Goal: Communication & Community: Answer question/provide support

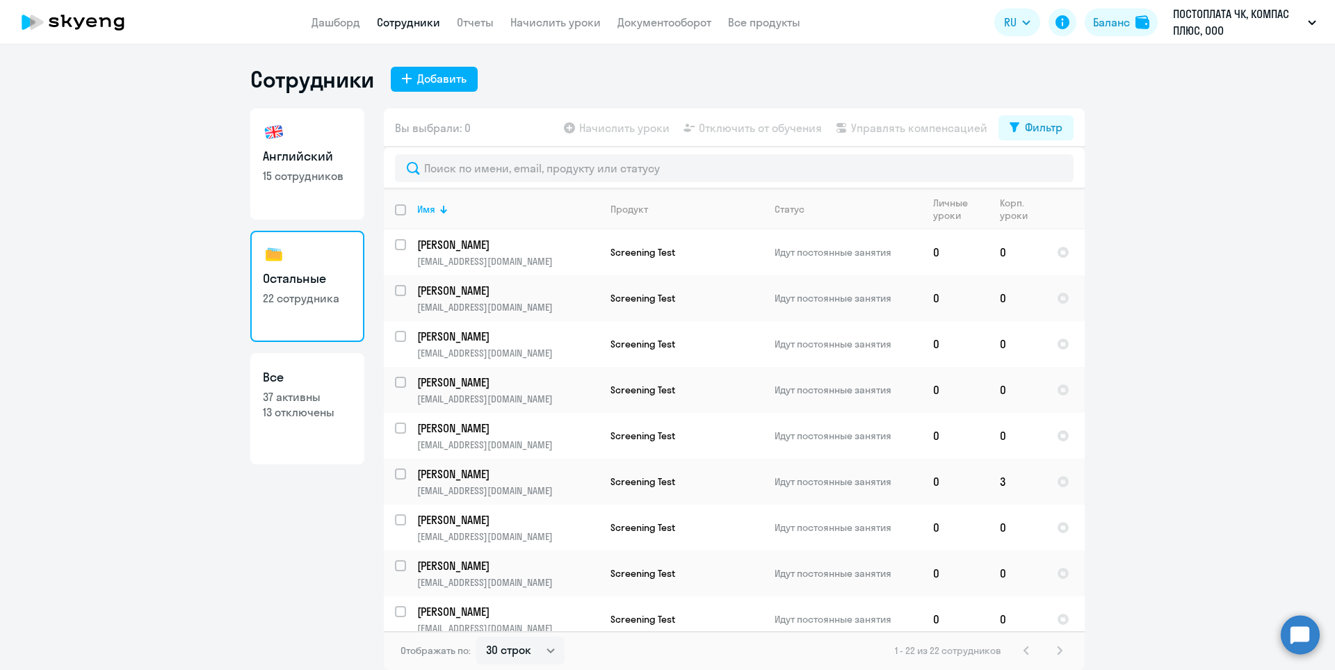
select select "30"
click at [1302, 634] on circle at bounding box center [1300, 634] width 39 height 39
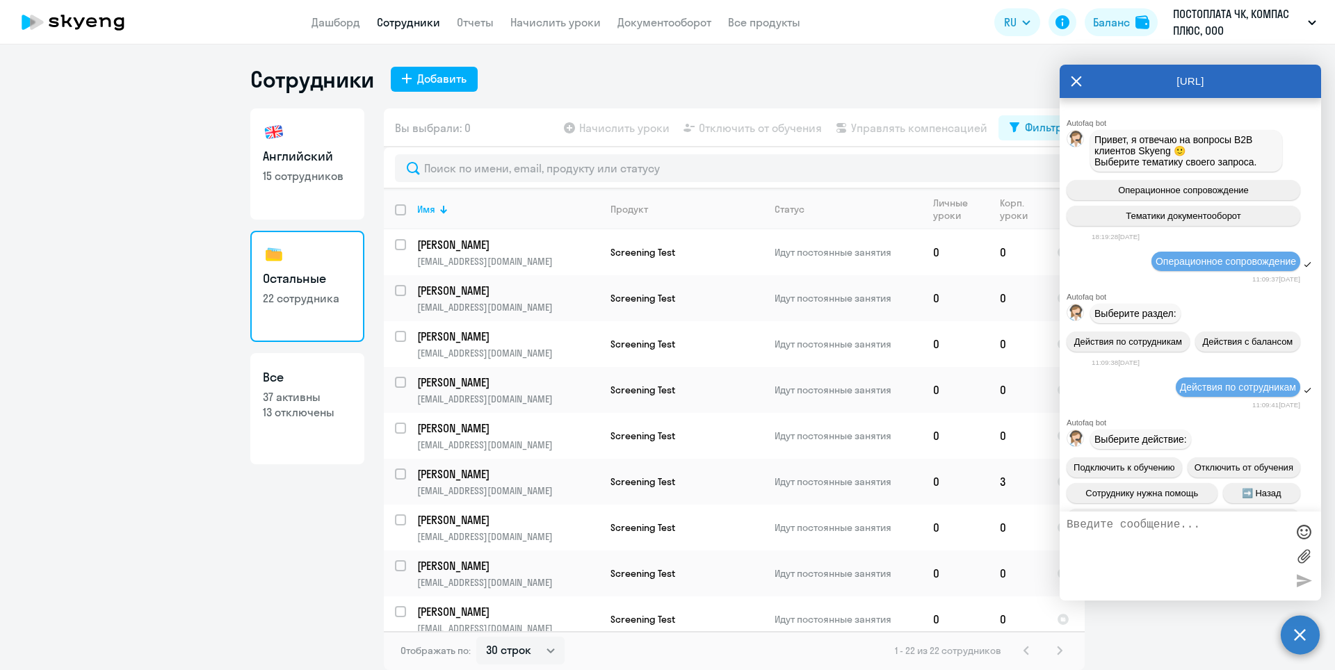
scroll to position [19087, 0]
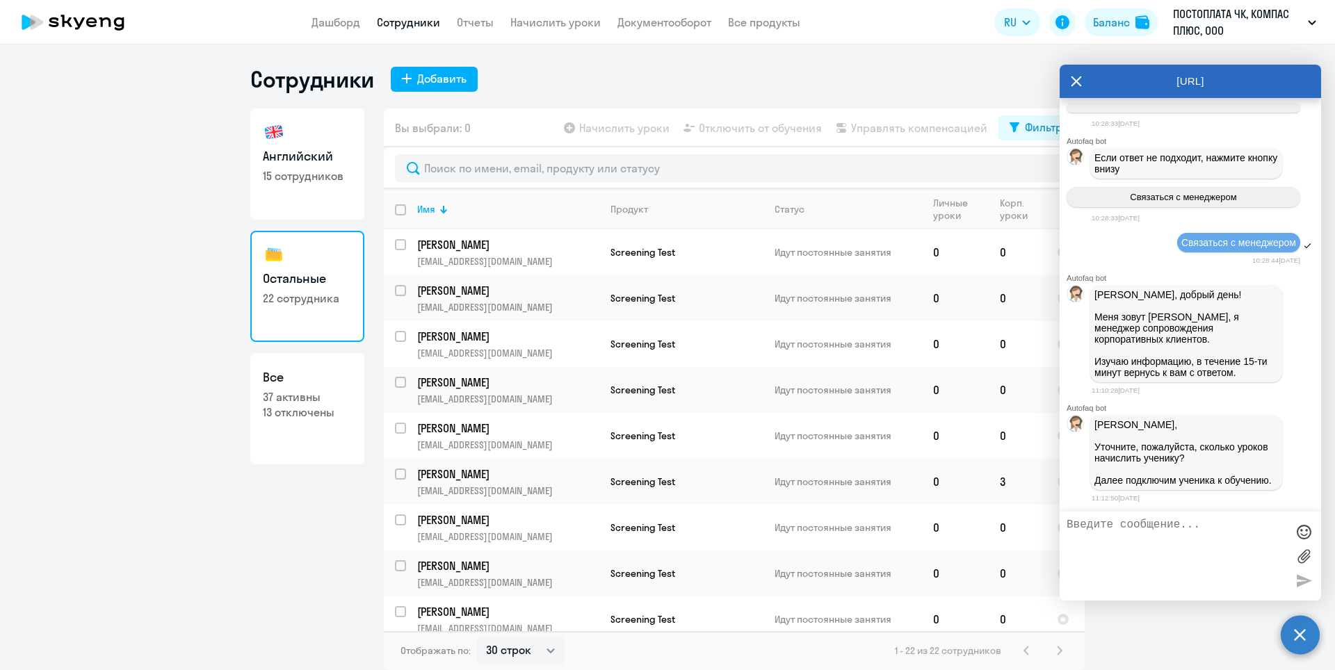
click at [1142, 528] on textarea at bounding box center [1177, 556] width 220 height 75
type textarea "[PERSON_NAME], добрый день! Стандартно, 8 уроков в месяц, 4+4 (софинансирование…"
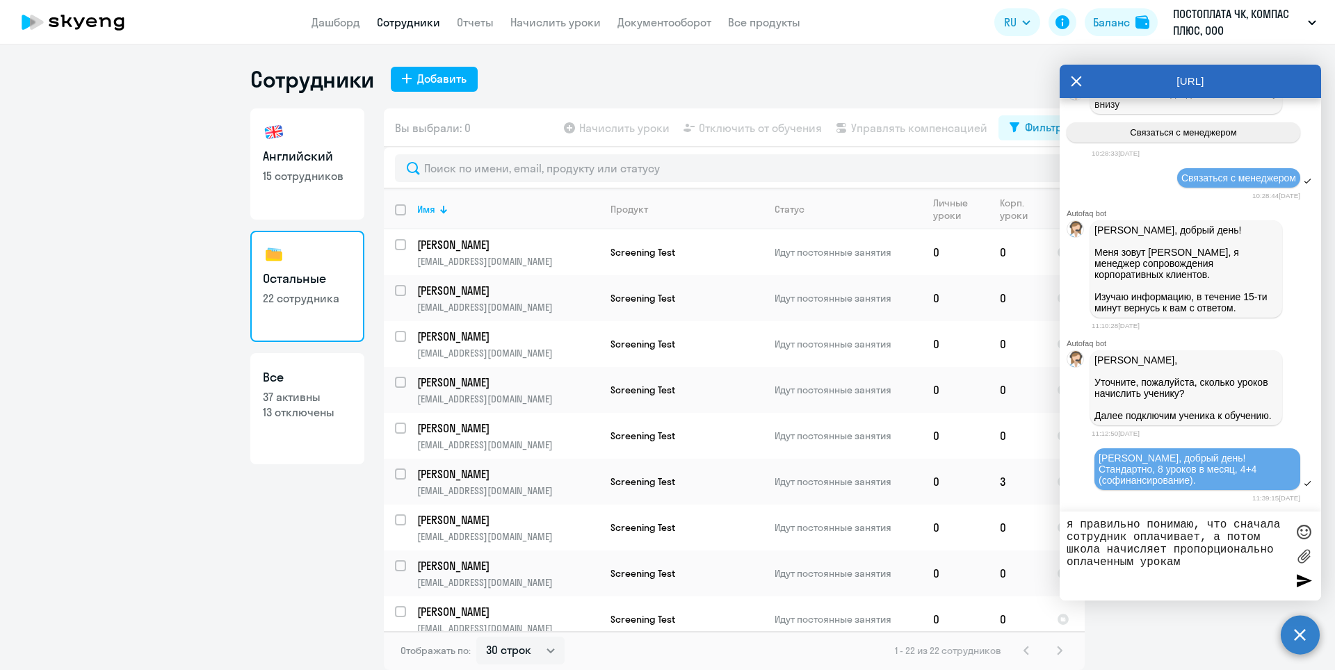
type textarea "я правильно понимаю, что сначала сотрудник оплачивает, а потом школа начисляет …"
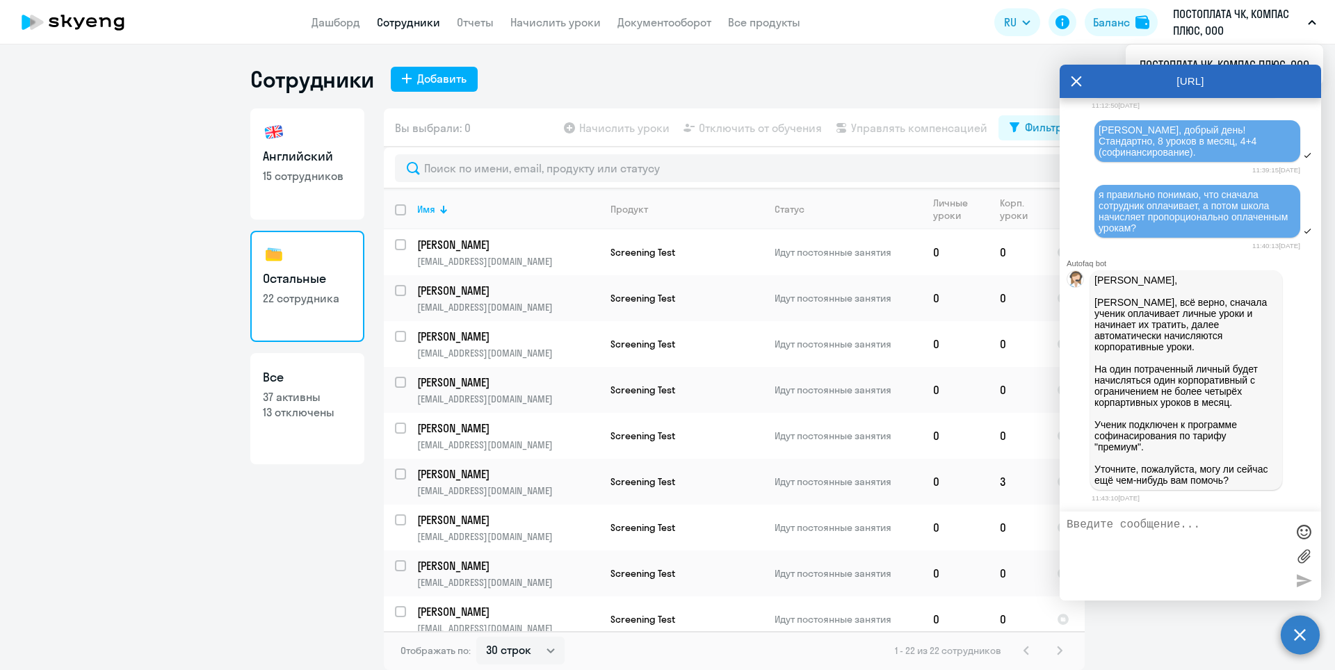
scroll to position [19470, 0]
click at [1159, 474] on p "[PERSON_NAME], [PERSON_NAME], всё верно, сначала ученик оплачивает личные уроки…" at bounding box center [1186, 380] width 184 height 211
click at [1142, 528] on textarea at bounding box center [1177, 556] width 220 height 75
type textarea "Нет, благодарю Вас!"
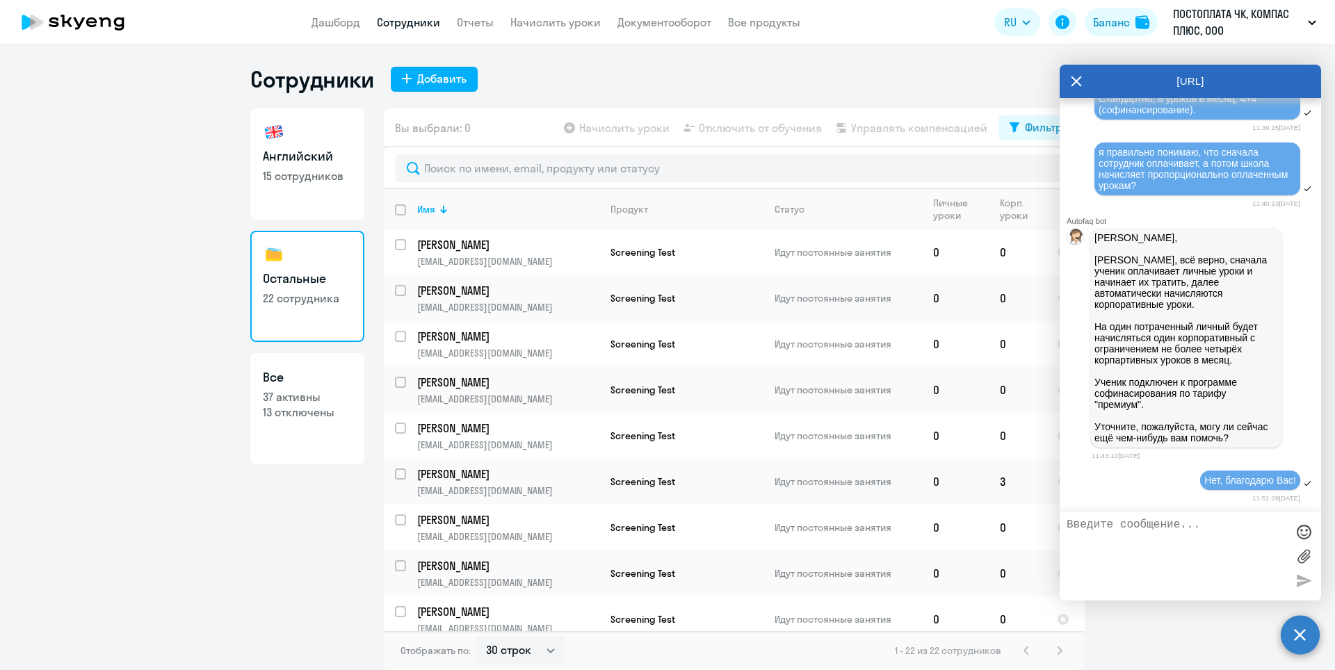
click at [193, 503] on ng-component "Сотрудники Добавить Английский 15 сотрудников Остальные 22 сотрудника Все 37 ак…" at bounding box center [667, 367] width 1335 height 605
